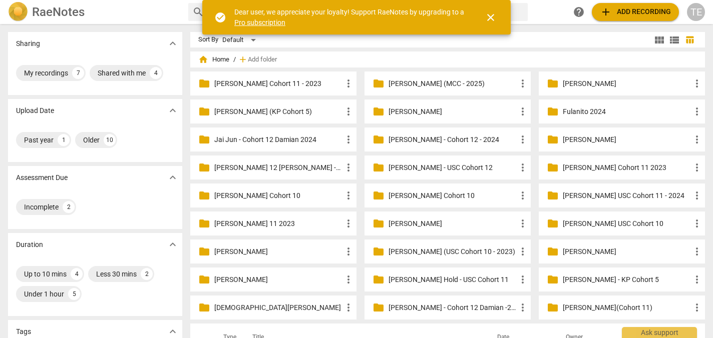
click at [491, 19] on span "close" at bounding box center [491, 18] width 12 height 12
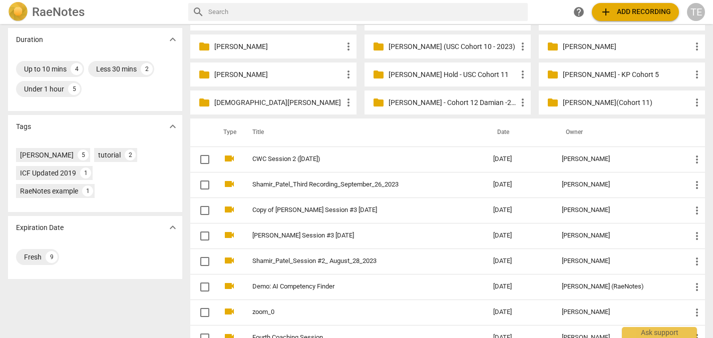
scroll to position [206, 0]
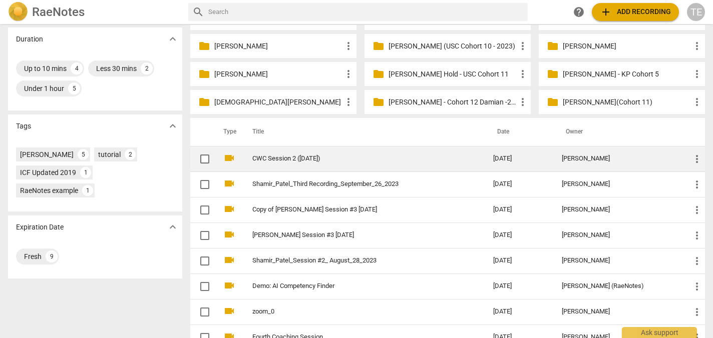
click at [345, 161] on link "CWC Session 2 ([DATE])" at bounding box center [354, 159] width 205 height 8
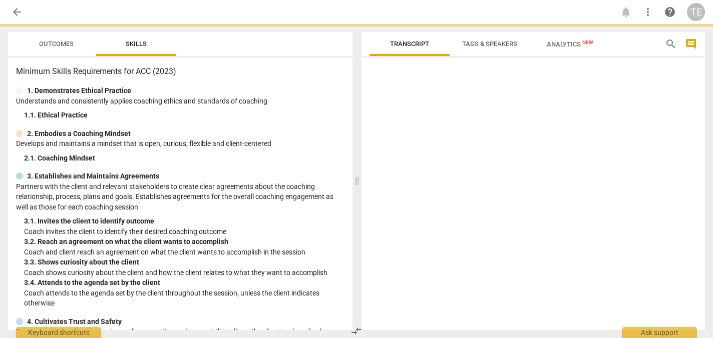
click at [345, 161] on div "Minimum Skills Requirements for ACC (2023) 1. Demonstrates Ethical Practice Und…" at bounding box center [180, 194] width 344 height 273
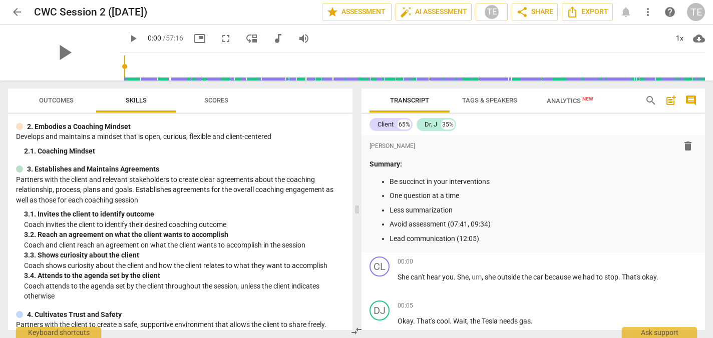
scroll to position [68, 0]
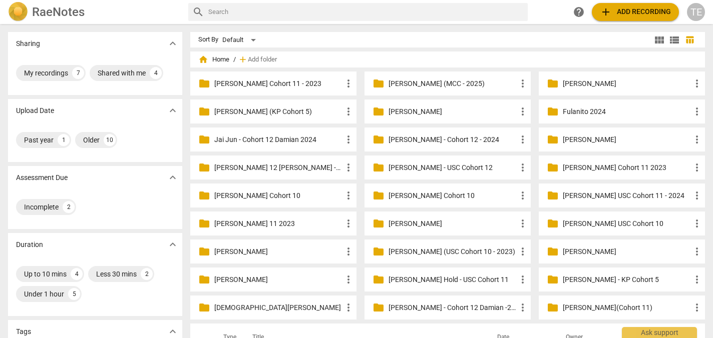
click at [465, 87] on p "[PERSON_NAME] (MCC - 2025)" at bounding box center [452, 84] width 128 height 11
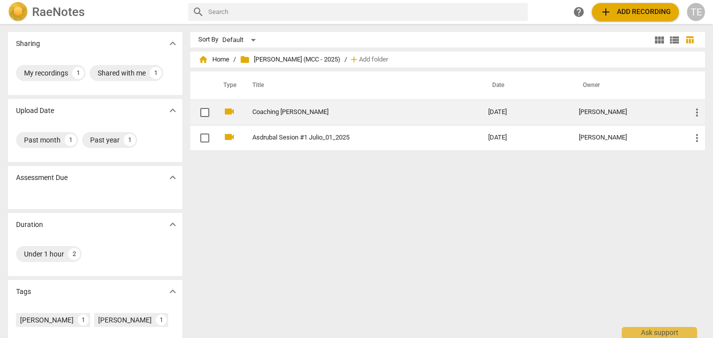
click at [408, 121] on td "Coaching [PERSON_NAME]" at bounding box center [360, 113] width 240 height 26
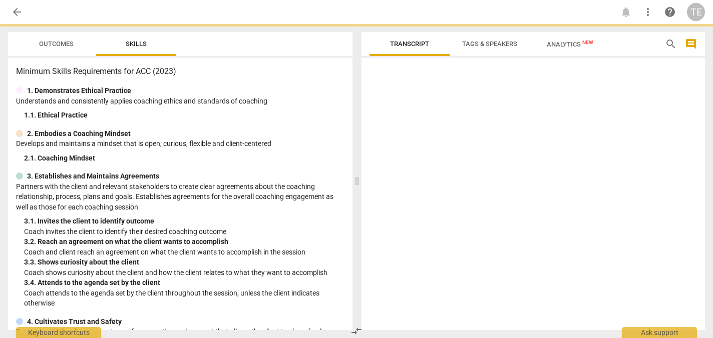
click at [408, 121] on div at bounding box center [532, 196] width 343 height 269
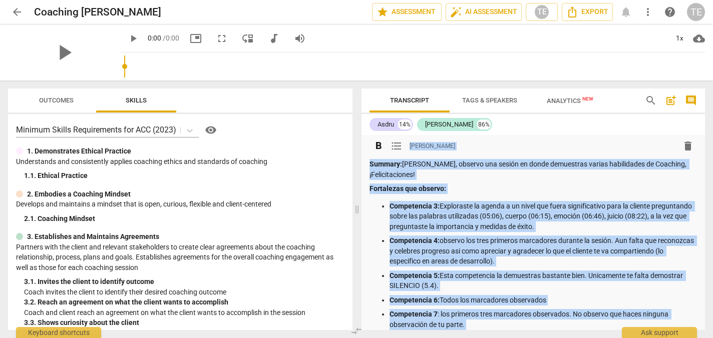
click at [530, 137] on div "format_bold format_list_bulleted Teresa Estremadoyro delete" at bounding box center [532, 146] width 327 height 18
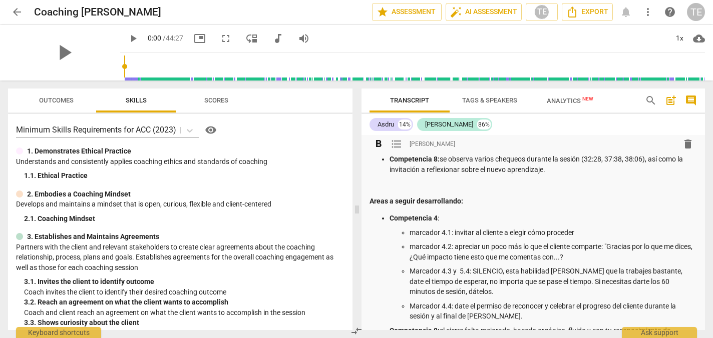
scroll to position [187, 0]
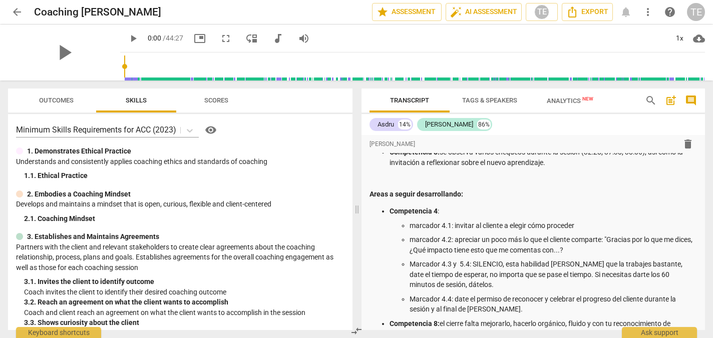
click at [14, 14] on span "arrow_back" at bounding box center [17, 12] width 12 height 12
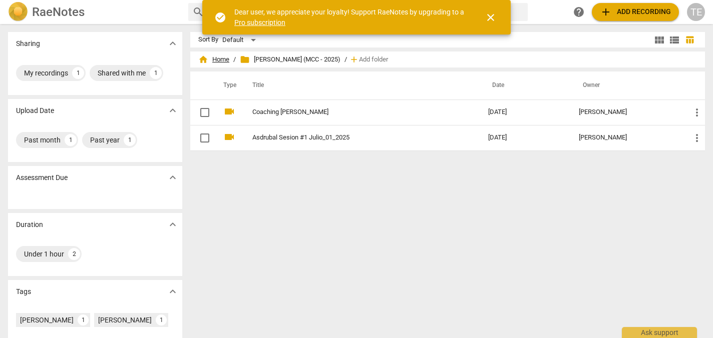
click at [220, 58] on span "home Home" at bounding box center [213, 60] width 31 height 10
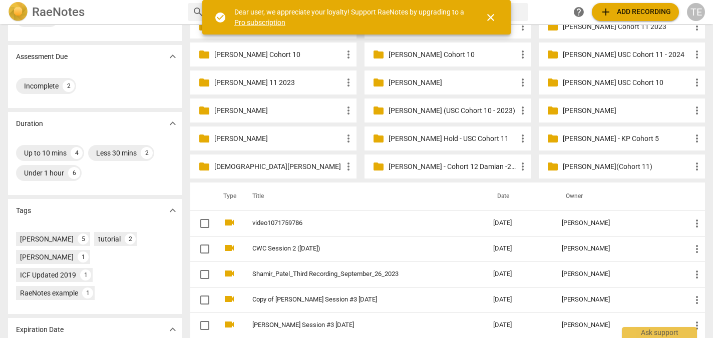
scroll to position [141, 0]
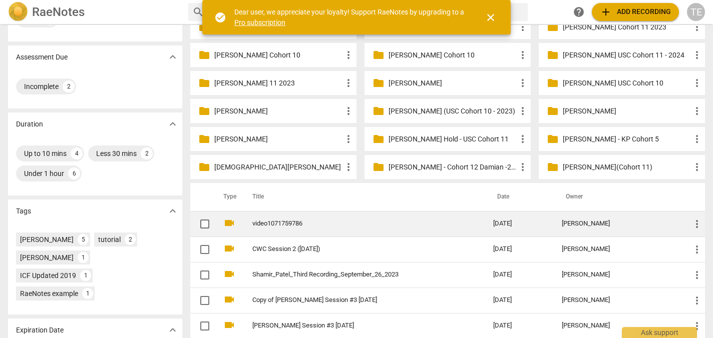
click at [358, 216] on td "video1071759786" at bounding box center [362, 224] width 245 height 26
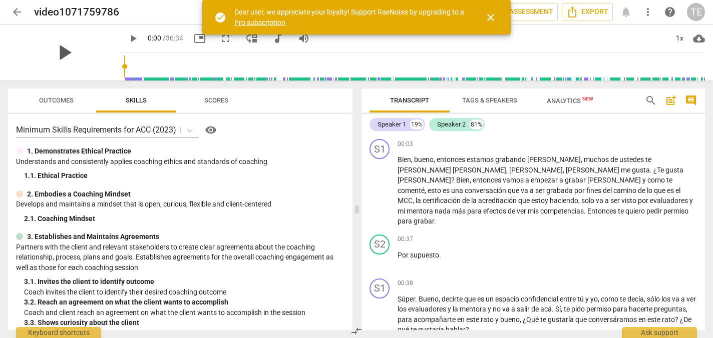
click at [55, 54] on span "play_arrow" at bounding box center [64, 53] width 26 height 26
click at [55, 54] on span "pause" at bounding box center [64, 53] width 26 height 26
type input "2"
click at [17, 10] on span "arrow_back" at bounding box center [17, 12] width 12 height 12
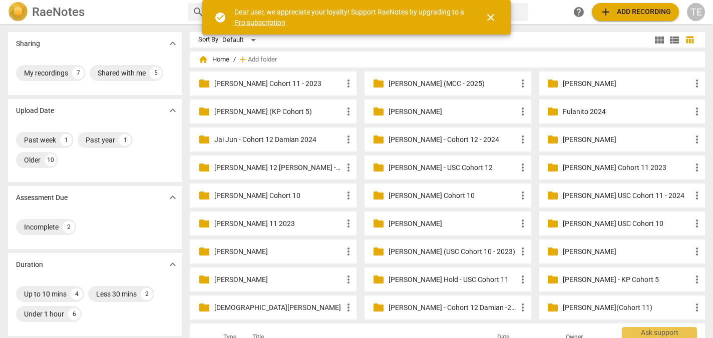
click at [486, 18] on span "close" at bounding box center [491, 18] width 12 height 12
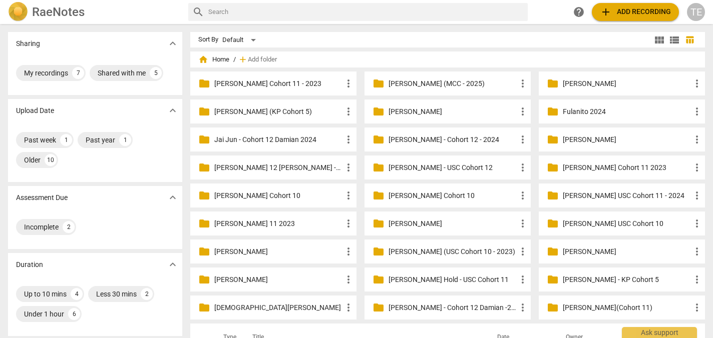
click at [428, 86] on p "[PERSON_NAME] (MCC - 2025)" at bounding box center [452, 84] width 128 height 11
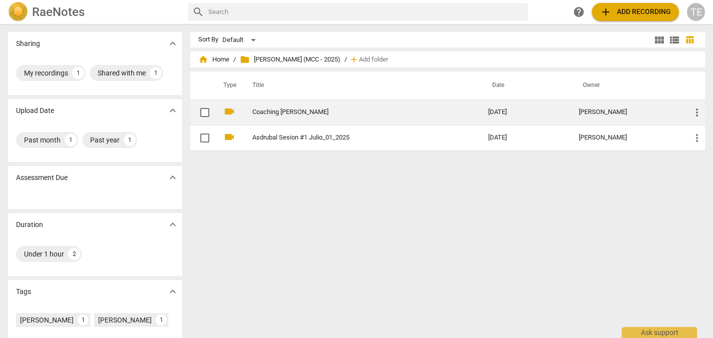
click at [306, 113] on link "Coaching [PERSON_NAME]" at bounding box center [352, 113] width 200 height 8
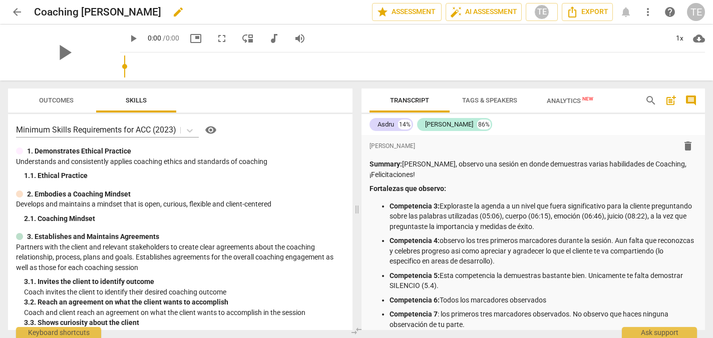
click at [184, 13] on span "edit" at bounding box center [178, 12] width 12 height 12
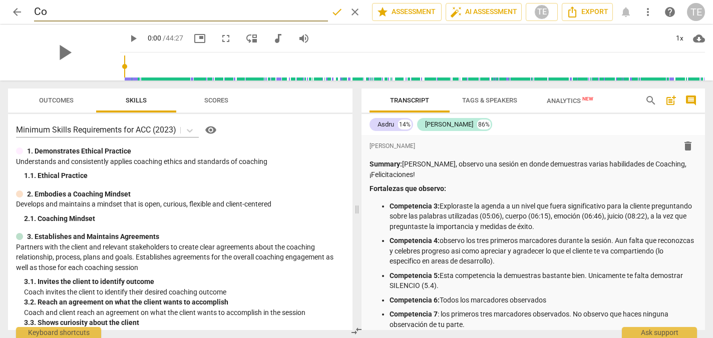
type input "C"
click at [142, 12] on input "[PERSON_NAME] Sesion #2_Julio_24_2025" at bounding box center [181, 12] width 294 height 19
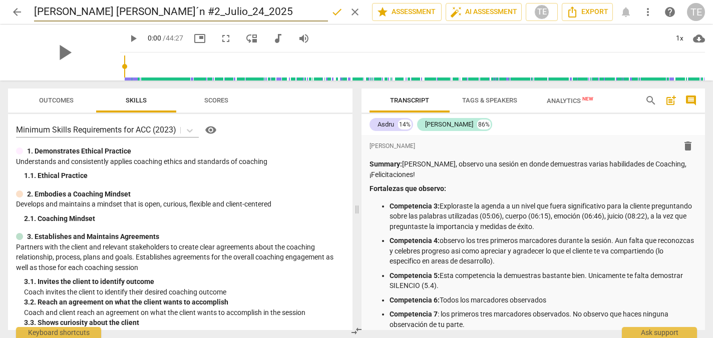
type input "[PERSON_NAME] Sesión #2_Julio_24_2025"
drag, startPoint x: 248, startPoint y: 11, endPoint x: 13, endPoint y: 9, distance: 234.8
click at [13, 9] on div "arrow_back [PERSON_NAME] Sesión #2_Julio_24_2025 done clear star Assessment aut…" at bounding box center [356, 12] width 697 height 19
